Goal: Communication & Community: Answer question/provide support

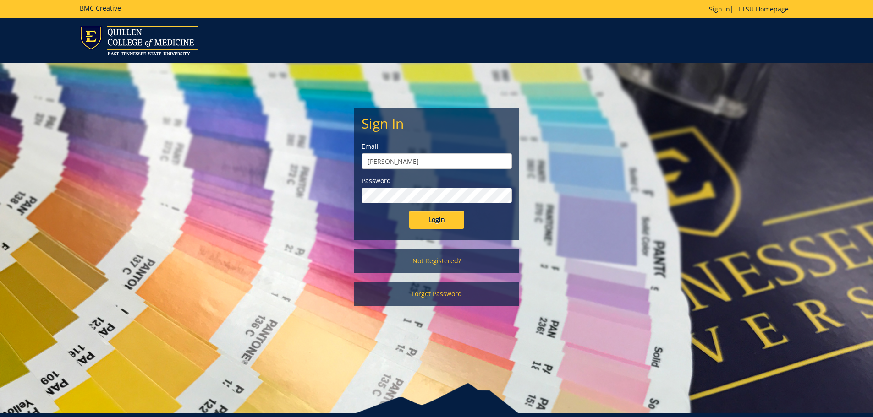
click at [410, 161] on input "bourassa" at bounding box center [436, 161] width 150 height 16
type input "[PERSON_NAME][EMAIL_ADDRESS][DOMAIN_NAME]"
click at [409, 211] on input "Login" at bounding box center [436, 220] width 55 height 18
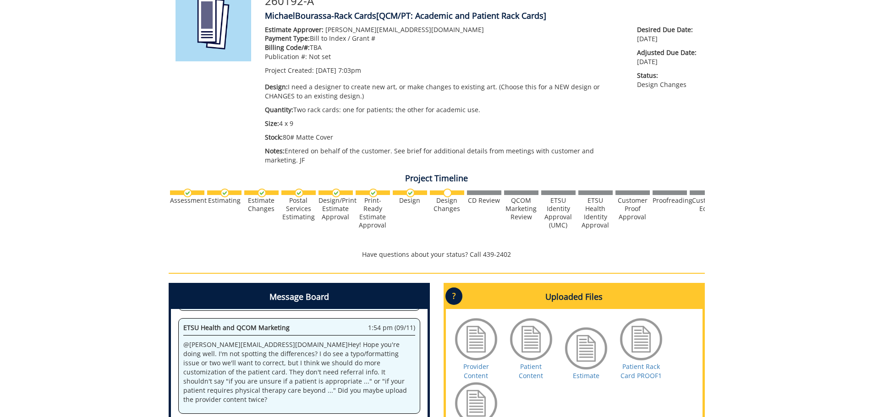
scroll to position [275, 0]
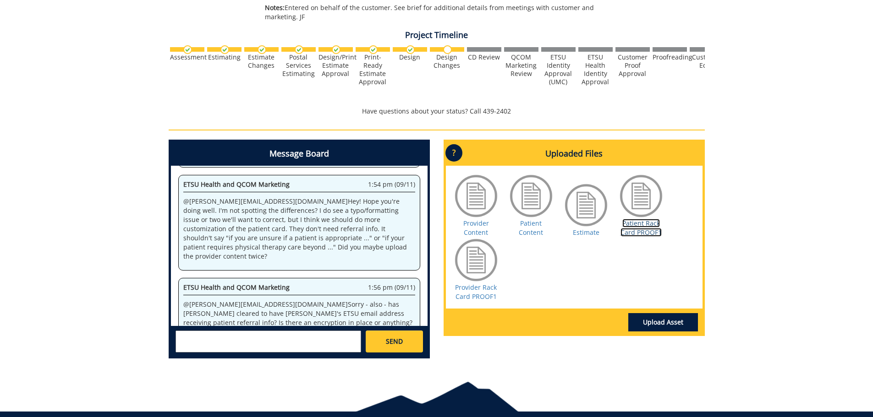
click at [645, 232] on link "Patient Rack Card PROOF1" at bounding box center [640, 228] width 41 height 18
click at [305, 344] on textarea at bounding box center [268, 342] width 186 height 22
click at [485, 296] on link "Provider Rack Card PROOF1" at bounding box center [476, 292] width 42 height 18
click at [244, 339] on textarea at bounding box center [268, 342] width 186 height 22
type textarea "@"
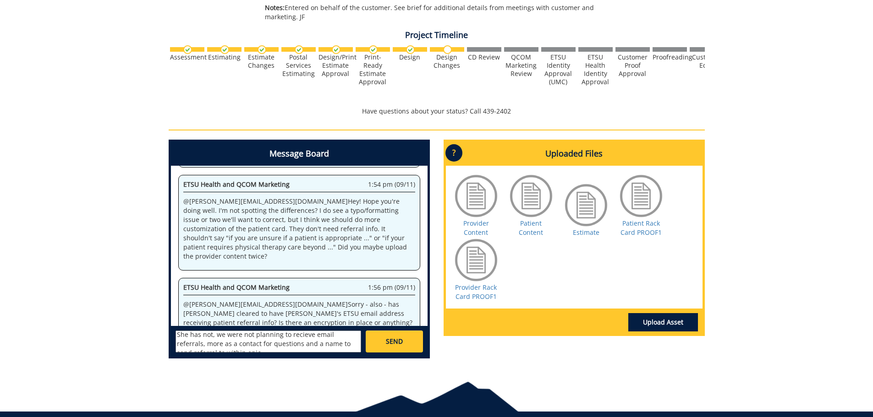
scroll to position [0, 0]
paste textarea "eive email referrals, more as a contact for questions and a name to send a refe…"
type textarea "She has not, we were not planning to receive email referrals, more as a contact…"
click at [396, 344] on span "SEND" at bounding box center [394, 341] width 17 height 9
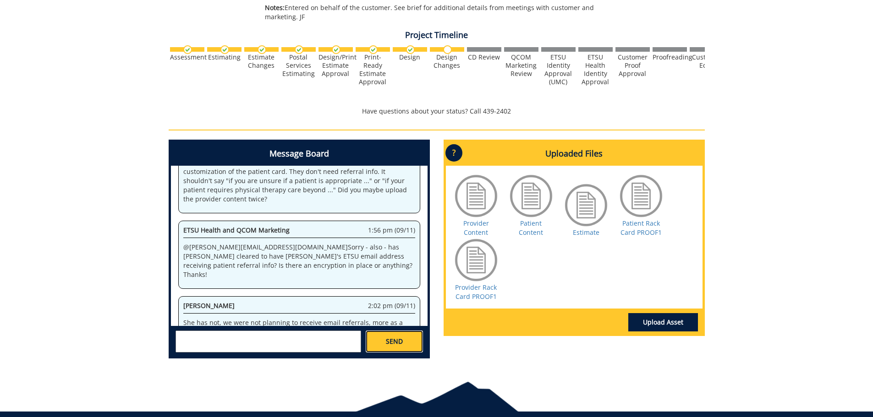
scroll to position [1414, 0]
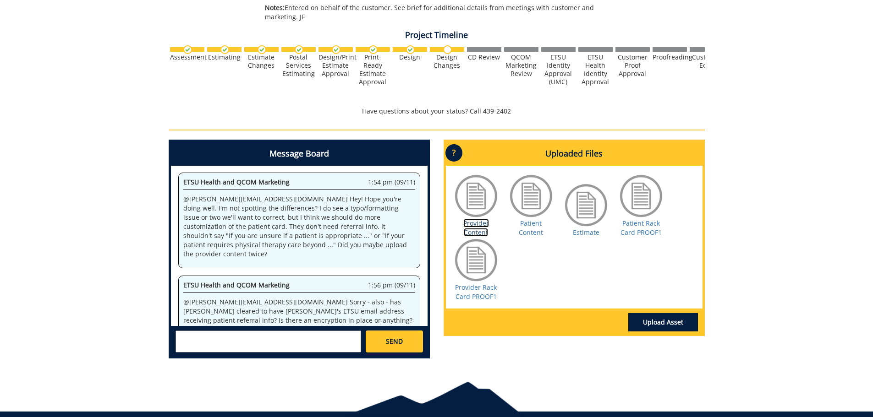
click at [475, 222] on link "Provider Content" at bounding box center [476, 228] width 26 height 18
click at [524, 230] on link "Patient Content" at bounding box center [531, 228] width 24 height 18
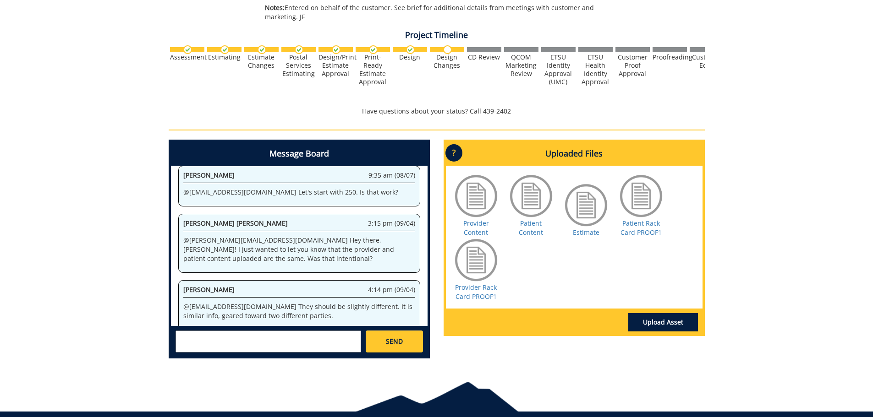
scroll to position [5591, 0]
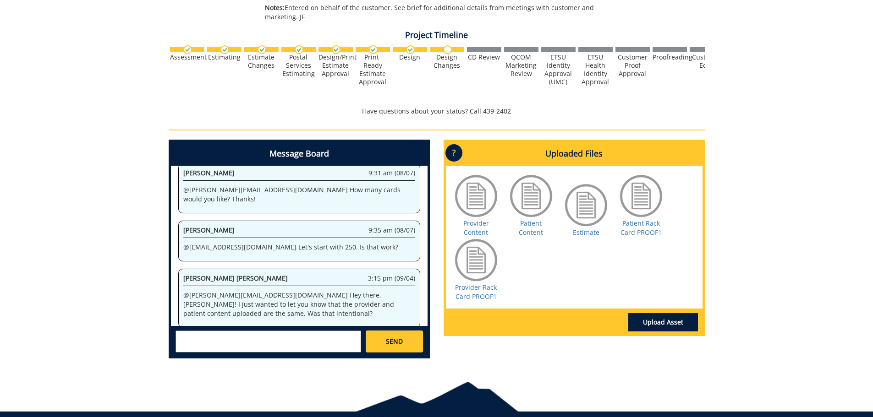
click at [210, 338] on textarea at bounding box center [268, 342] width 186 height 22
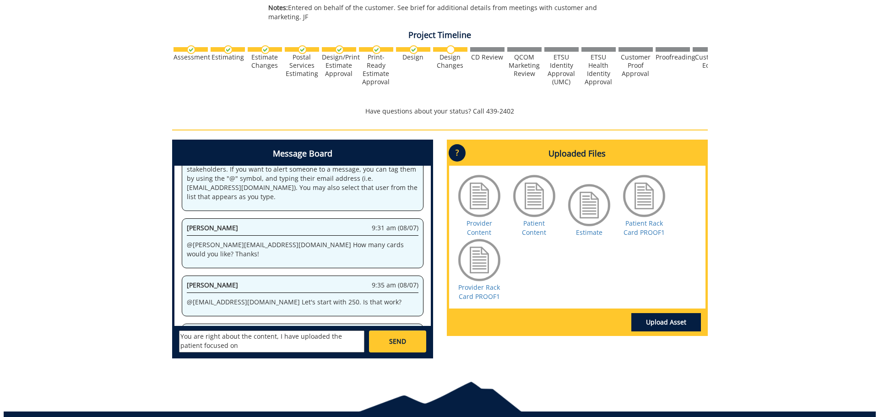
scroll to position [7680, 0]
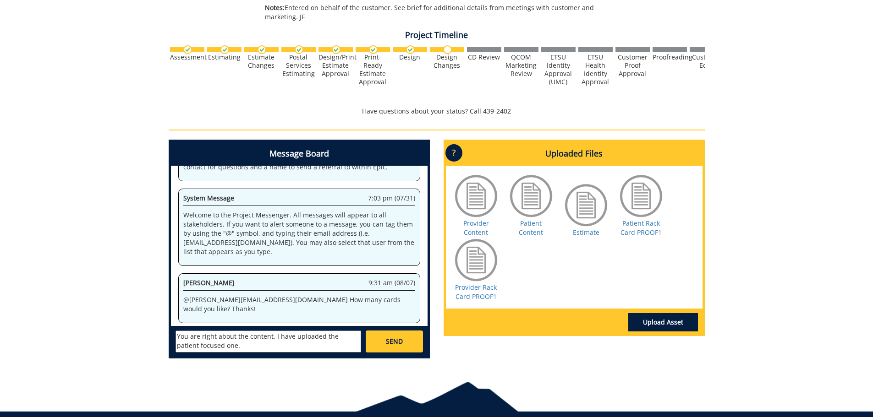
type textarea "You are right about the content, I have uploaded the patient focused one."
click at [681, 326] on link "Upload Asset" at bounding box center [663, 322] width 70 height 18
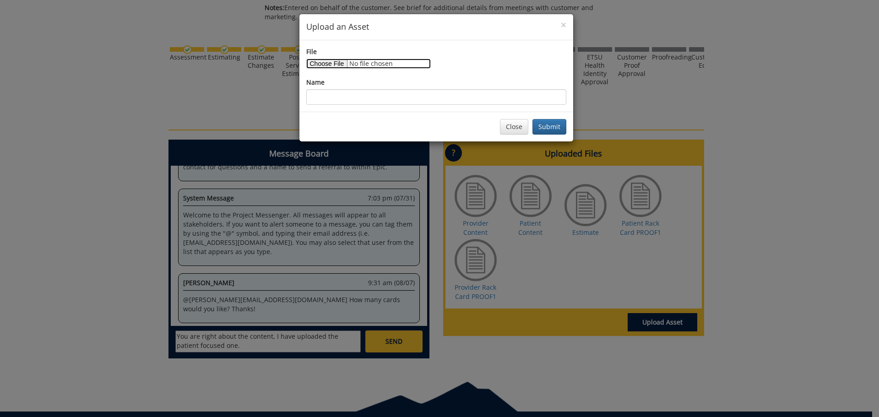
click at [322, 64] on input "File" at bounding box center [368, 64] width 125 height 10
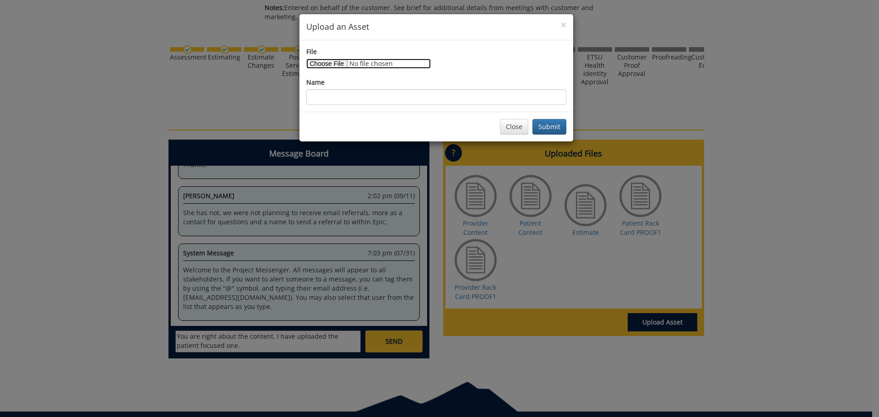
type input "C:\fakepath\ETSU health patient flyer.docx"
click at [562, 125] on button "Submit" at bounding box center [550, 127] width 34 height 16
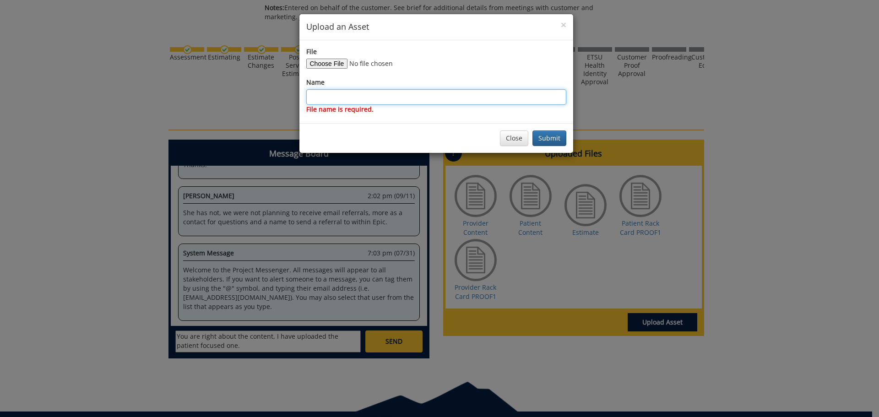
click at [439, 97] on input "Name" at bounding box center [436, 97] width 260 height 16
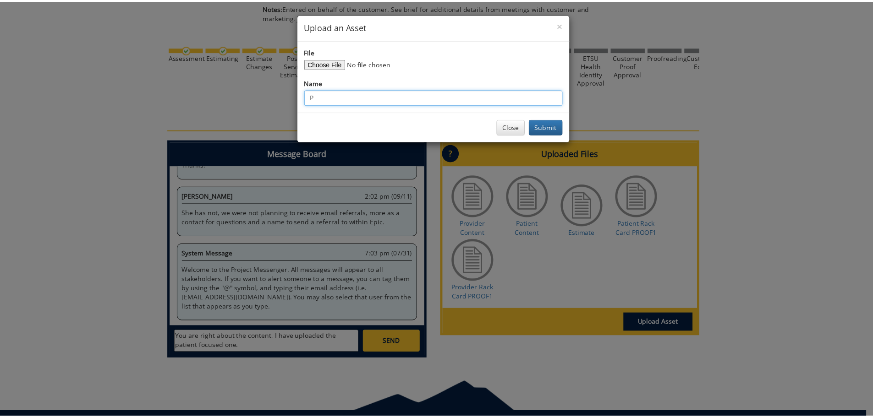
scroll to position [9768, 0]
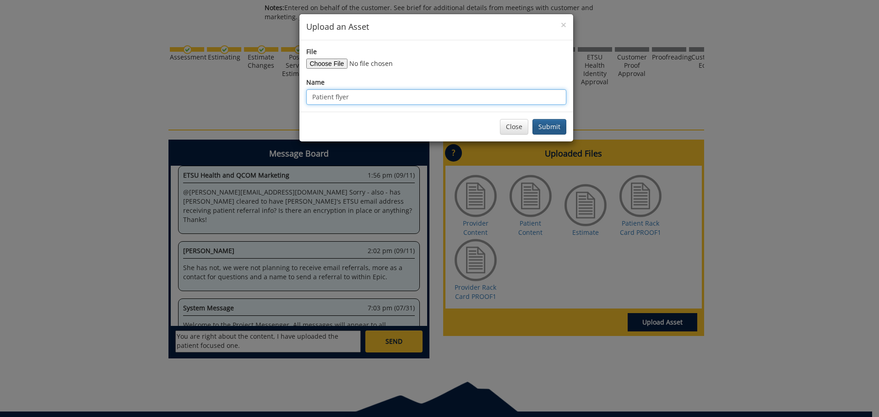
type input "Patient flyer"
click at [563, 126] on button "Submit" at bounding box center [550, 127] width 34 height 16
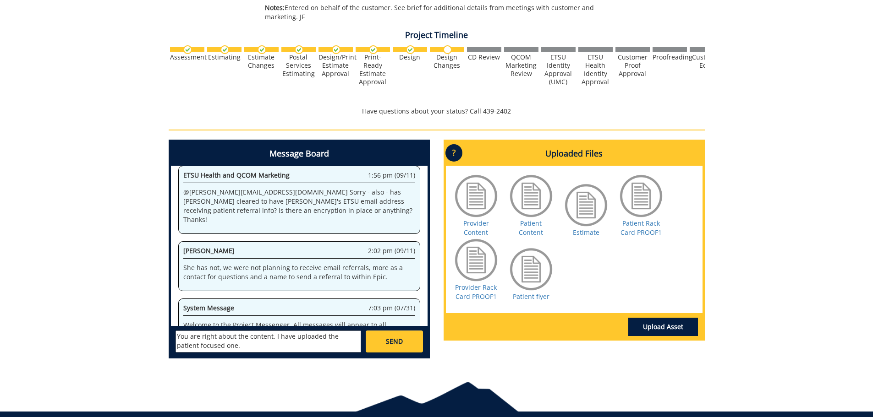
click at [223, 344] on textarea "You are right about the content, I have uploaded the patient focused one." at bounding box center [268, 342] width 186 height 22
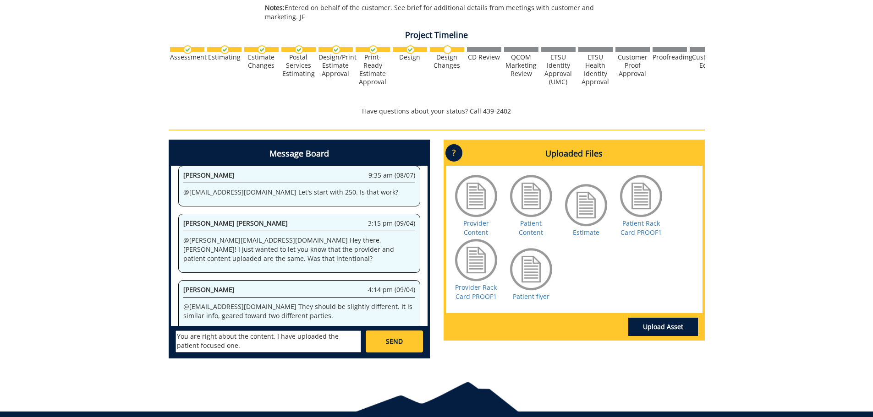
scroll to position [16035, 0]
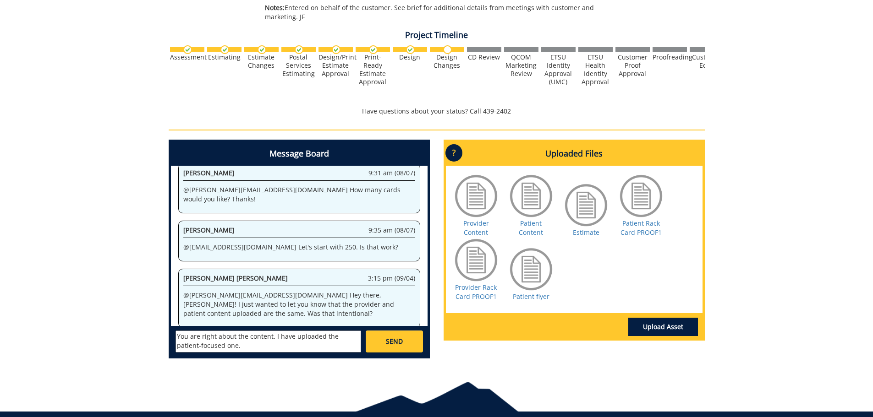
click at [266, 346] on textarea "You are right about the content. I have uploaded the patient-focused one." at bounding box center [268, 342] width 186 height 22
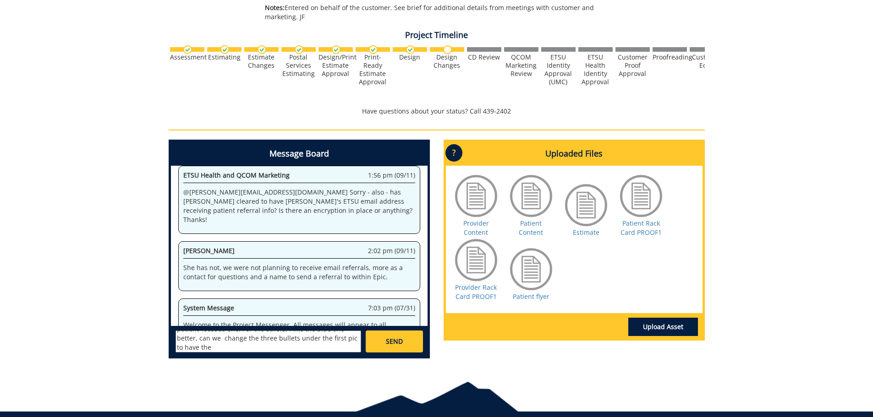
scroll to position [21257, 0]
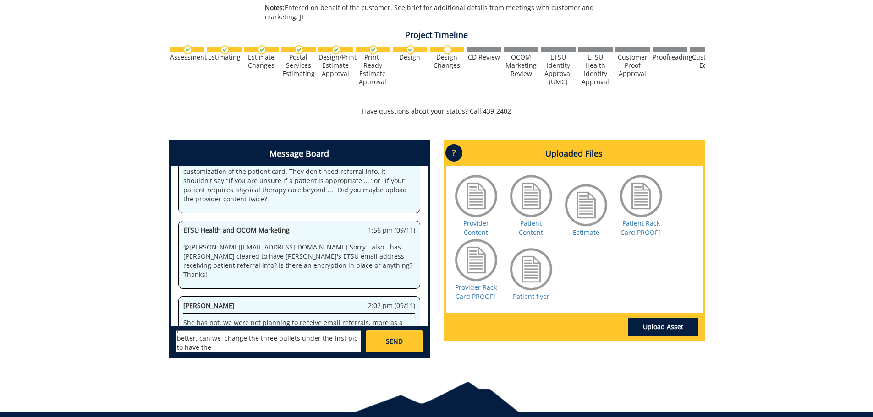
click at [225, 350] on textarea "You are right about the content. I have uploaded the patient-focused one. For t…" at bounding box center [268, 342] width 186 height 22
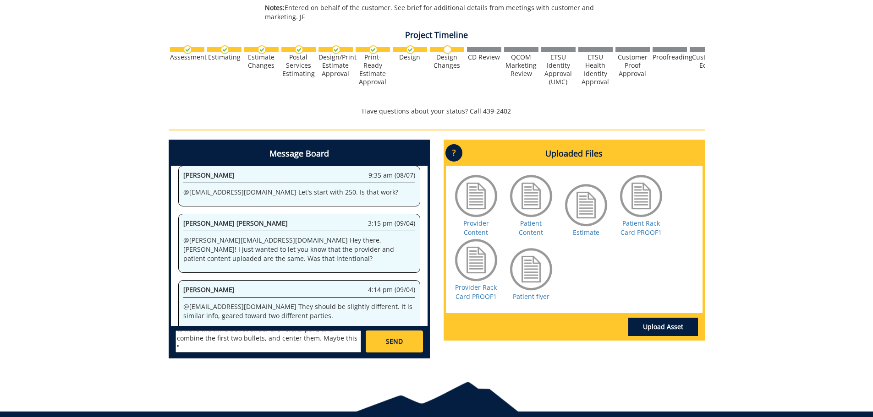
scroll to position [26478, 0]
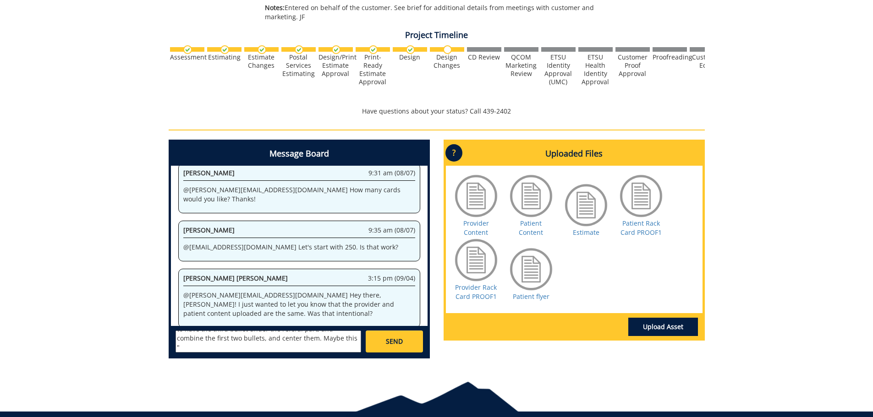
click at [360, 335] on textarea "You are right about the content. I have uploaded the patient-focused one. For t…" at bounding box center [268, 342] width 186 height 22
click at [328, 350] on textarea "You are right about the content. I have uploaded the patient-focused one. For t…" at bounding box center [268, 342] width 186 height 22
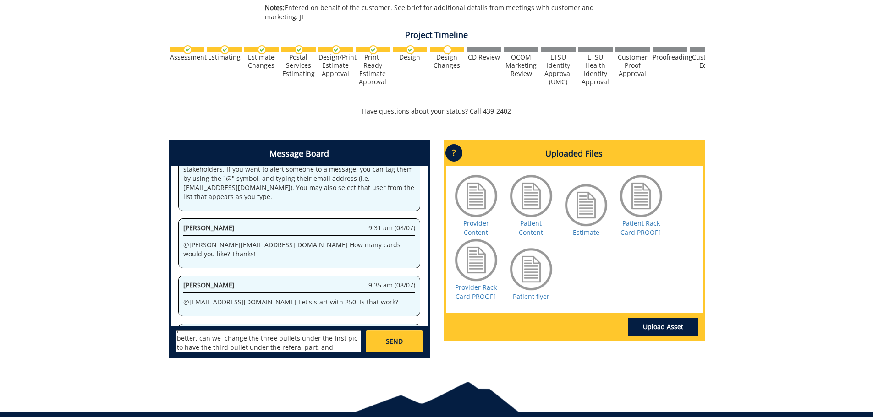
click at [302, 348] on textarea "You are right about the content. I have uploaded the patient-focused one. For t…" at bounding box center [268, 342] width 186 height 22
click at [290, 348] on textarea "You are right about the content. I have uploaded the patient-focused one. For t…" at bounding box center [268, 342] width 186 height 22
click at [283, 347] on textarea "You are right about the content. I have uploaded the patient-focused one. For t…" at bounding box center [268, 342] width 186 height 22
paste textarea ". Can we change the three bullets under the first pic to have the third bullet …"
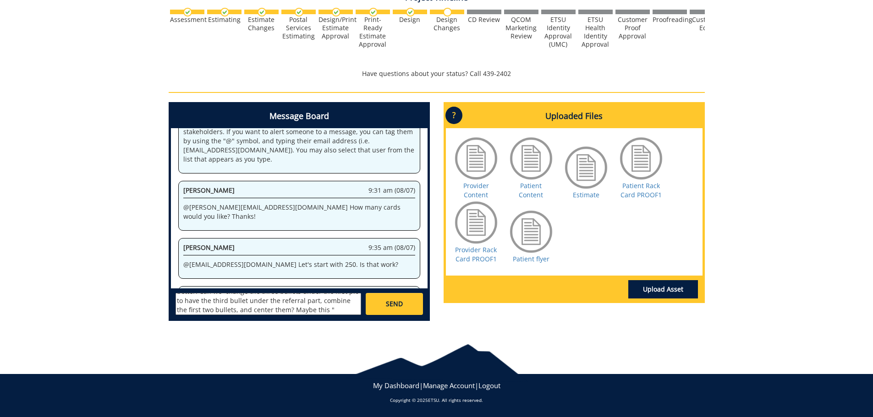
drag, startPoint x: 319, startPoint y: 302, endPoint x: 343, endPoint y: 302, distance: 24.3
click at [343, 302] on textarea "You are right about the content. I have uploaded the patient-focused one. For t…" at bounding box center [268, 304] width 186 height 22
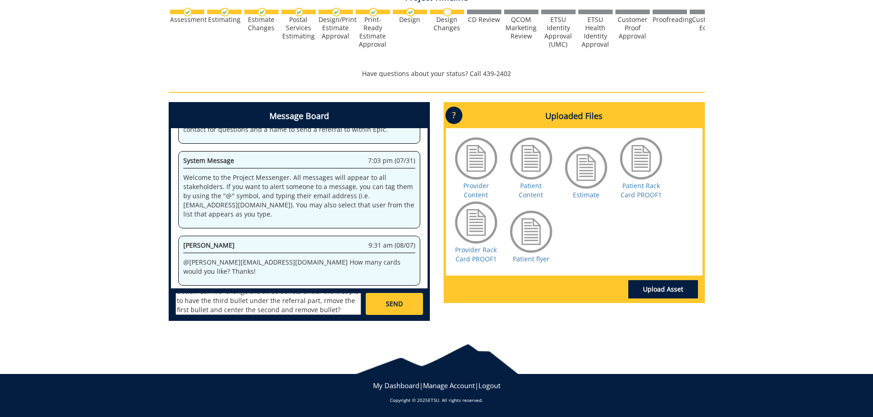
click at [321, 300] on textarea "You are right about the content. I have uploaded the patient-focused one. For t…" at bounding box center [268, 304] width 186 height 22
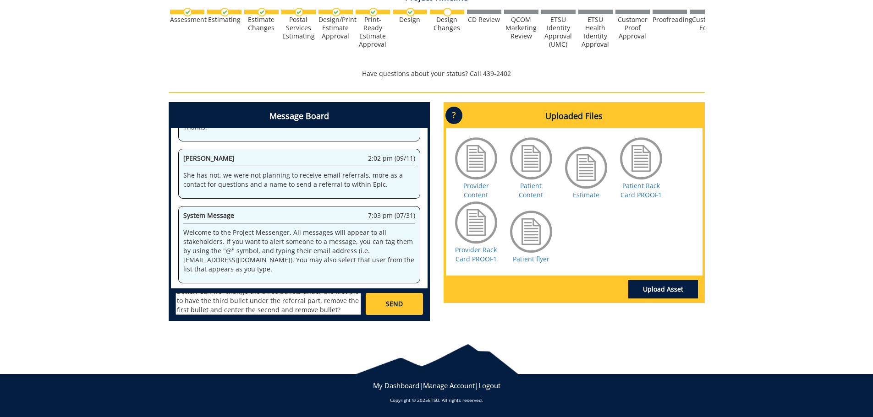
type textarea "You are right about the content. I have uploaded the patient-focused one. For t…"
click at [370, 297] on link "SEND" at bounding box center [394, 304] width 57 height 22
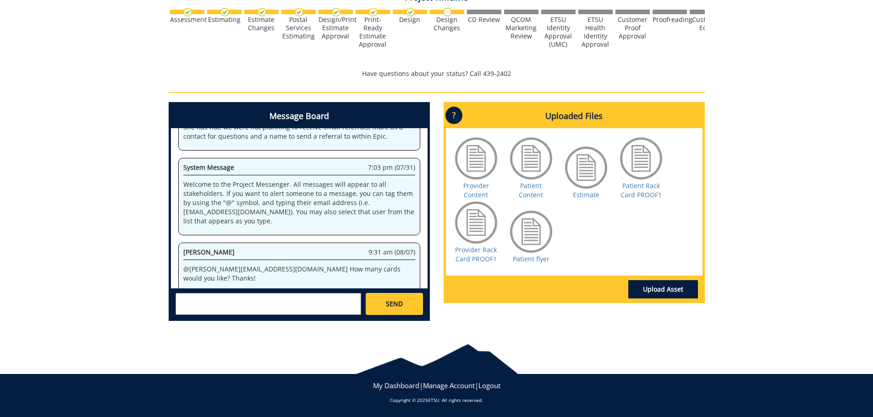
scroll to position [31405, 0]
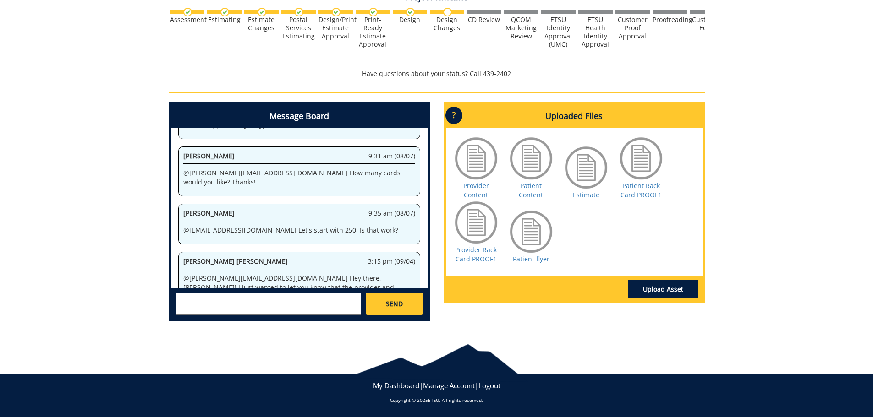
click at [135, 217] on div "260192-A MichaelBourassa-Rack Cards [QCM/PT: Academic and Patient Rack Cards] E…" at bounding box center [436, 56] width 873 height 546
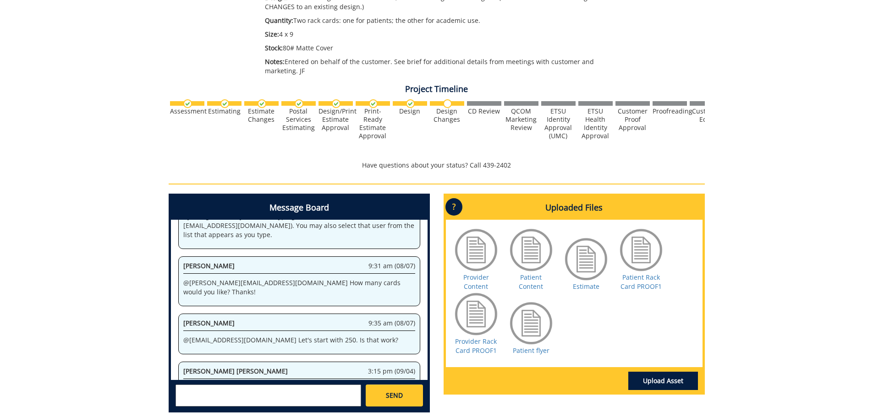
scroll to position [31368, 0]
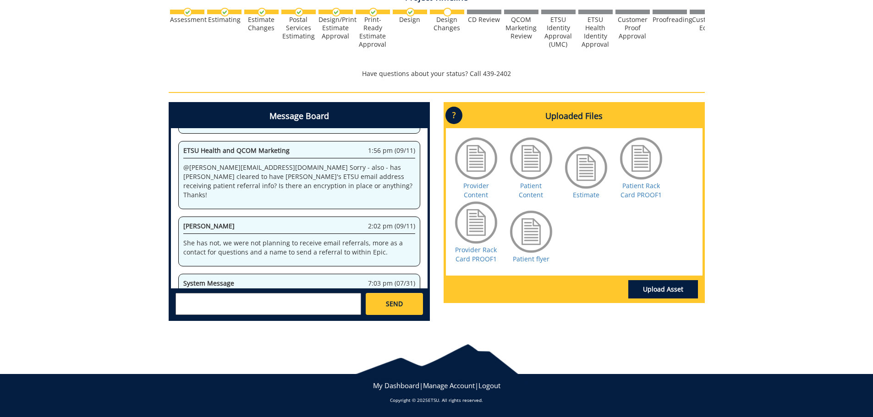
scroll to position [31185, 0]
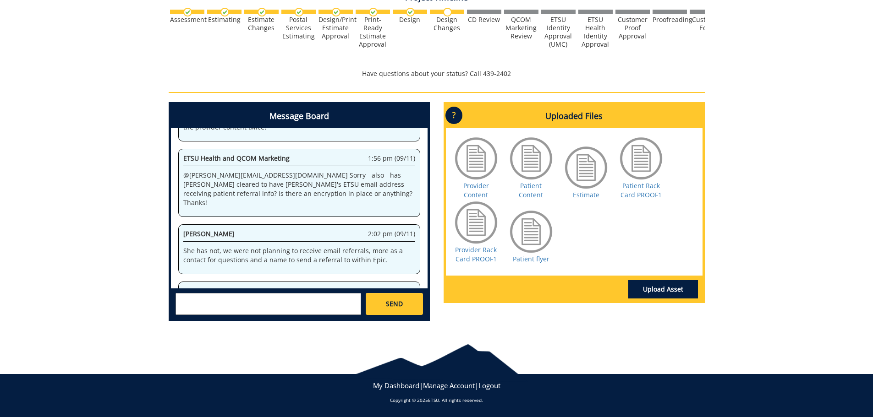
drag, startPoint x: 182, startPoint y: 183, endPoint x: 251, endPoint y: 182, distance: 69.2
copy p "@[EMAIL_ADDRESS][DOMAIN_NAME]"
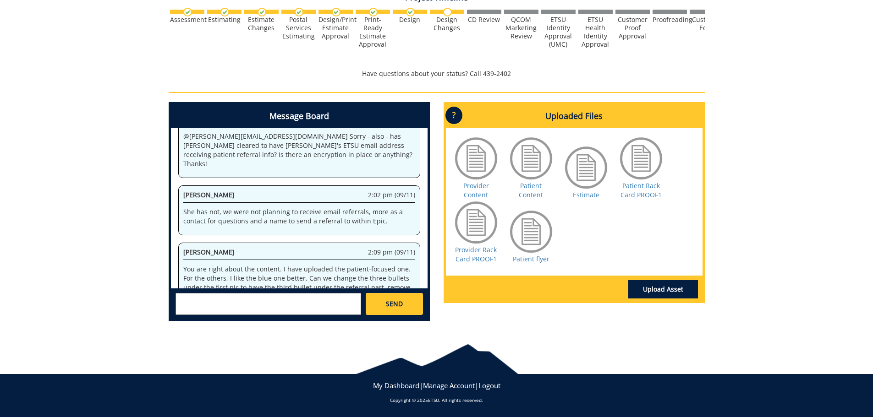
scroll to position [36187, 0]
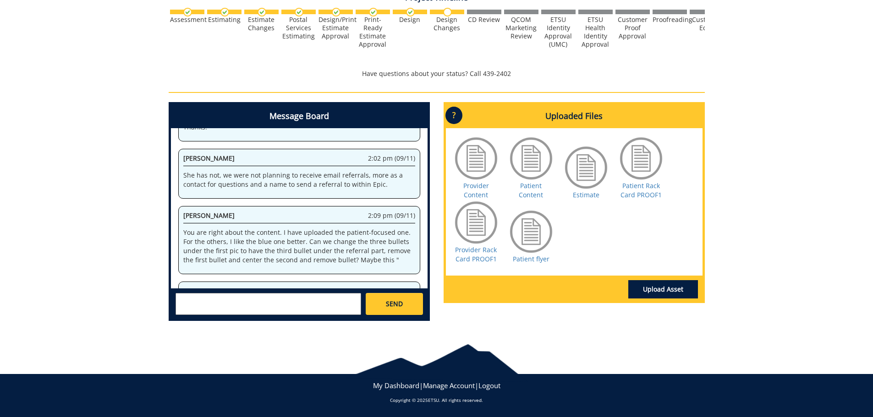
click at [277, 298] on textarea at bounding box center [268, 304] width 186 height 22
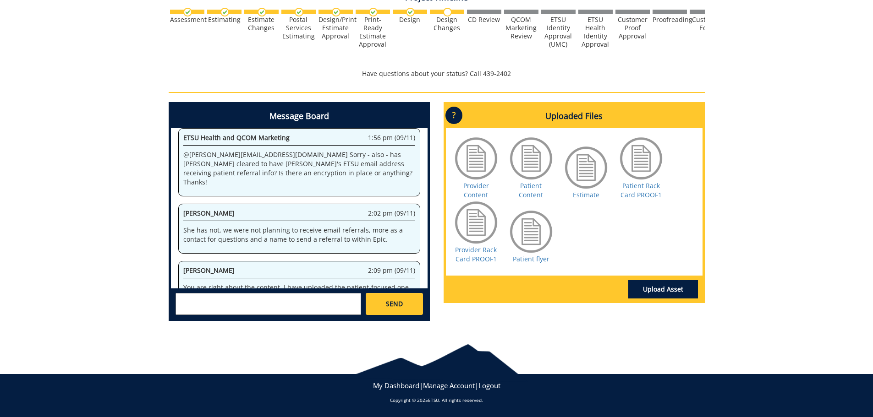
paste textarea "@[EMAIL_ADDRESS][DOMAIN_NAME]"
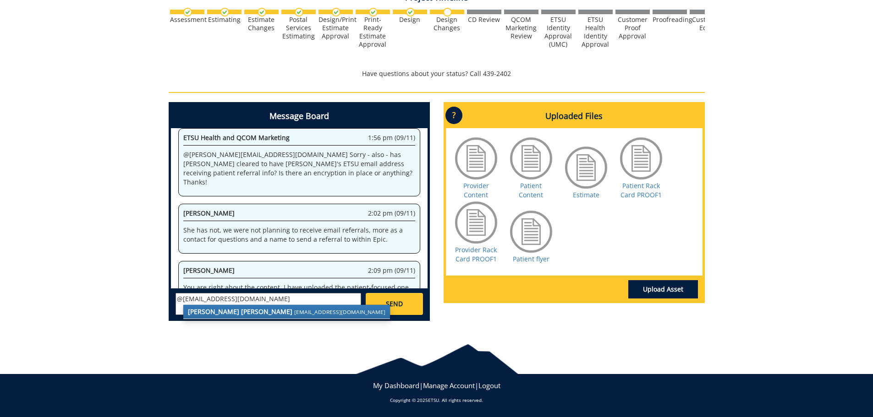
click at [294, 315] on small "[EMAIL_ADDRESS][DOMAIN_NAME]" at bounding box center [339, 311] width 91 height 7
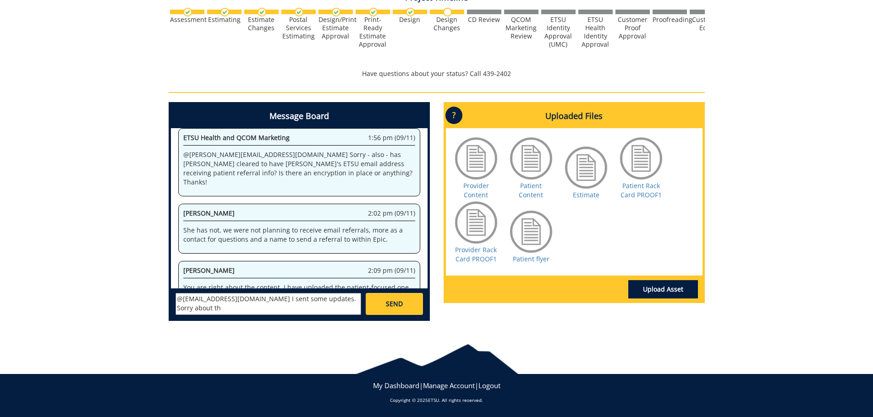
scroll to position [38578, 0]
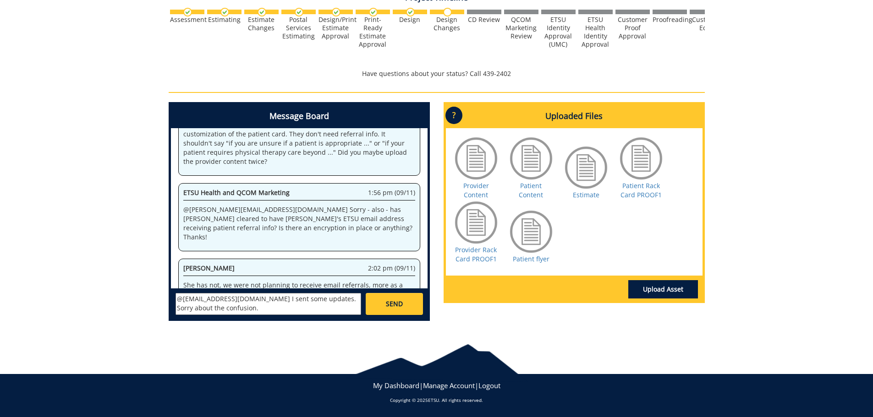
type textarea "@[EMAIL_ADDRESS][DOMAIN_NAME] I sent some updates. Sorry about the confusion."
click at [383, 302] on link "SEND" at bounding box center [394, 304] width 57 height 22
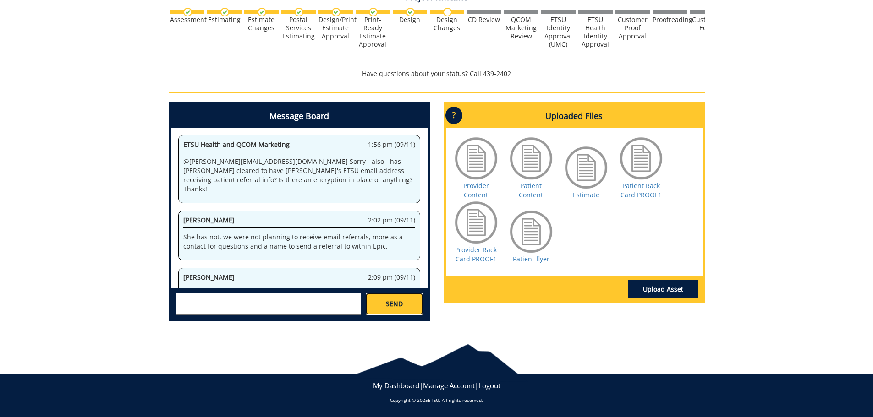
scroll to position [39224, 0]
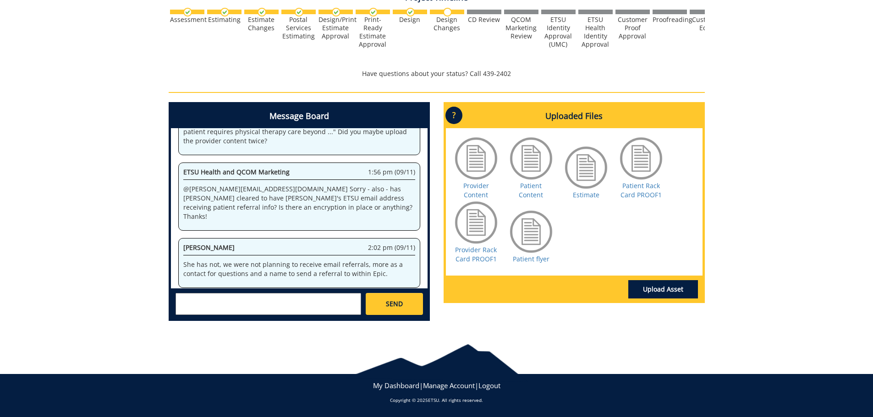
click at [65, 235] on div "260192-A MichaelBourassa-Rack Cards [QCM/PT: Academic and Patient Rack Cards] E…" at bounding box center [436, 56] width 873 height 546
